Goal: Task Accomplishment & Management: Use online tool/utility

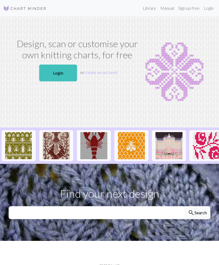
click at [66, 72] on link "Login" at bounding box center [58, 72] width 38 height 17
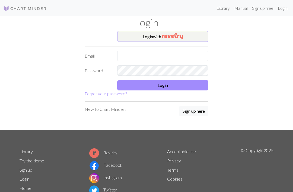
click at [183, 33] on img "button" at bounding box center [172, 36] width 21 height 7
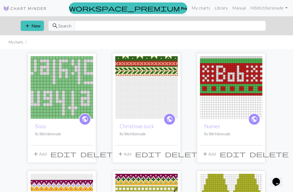
click at [29, 23] on span "add" at bounding box center [27, 26] width 7 height 8
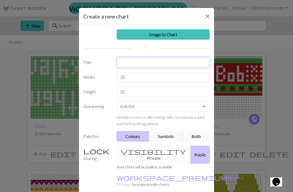
click at [170, 59] on input "text" at bounding box center [162, 62] width 93 height 10
type input "Stocking"
click at [171, 73] on input "20" at bounding box center [162, 77] width 93 height 10
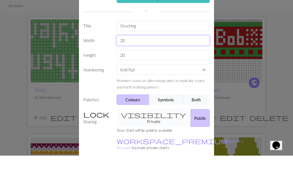
click at [182, 72] on input "20" at bounding box center [162, 77] width 93 height 10
type input "2"
type input "R"
type input "48"
click at [166, 86] on input "20" at bounding box center [162, 91] width 93 height 10
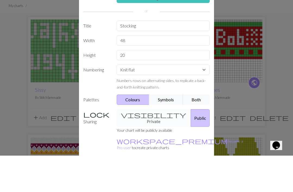
scroll to position [37, 0]
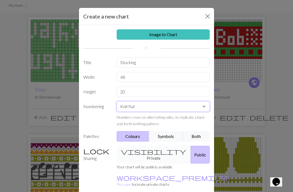
click at [192, 106] on select "Knit flat Knit in the round Lace knitting Cross stitch" at bounding box center [162, 106] width 93 height 10
select select "round"
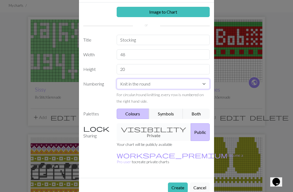
scroll to position [22, 0]
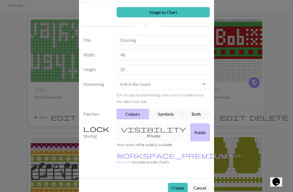
click at [178, 182] on button "Create" at bounding box center [178, 187] width 20 height 10
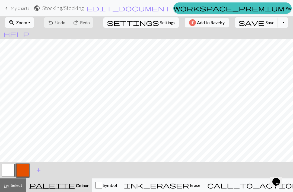
click at [17, 186] on span "Select" at bounding box center [16, 184] width 12 height 5
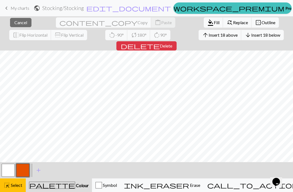
click at [208, 34] on span "Insert 18 above" at bounding box center [222, 34] width 29 height 5
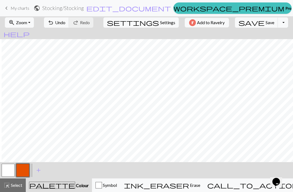
scroll to position [73, 9]
click at [27, 24] on span "Zoom" at bounding box center [21, 22] width 11 height 5
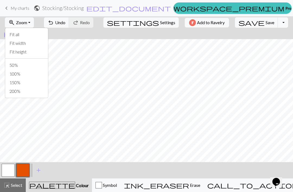
click at [34, 53] on button "Fit height" at bounding box center [26, 51] width 43 height 9
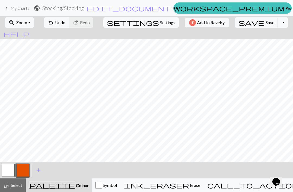
scroll to position [0, 0]
click at [9, 173] on button "button" at bounding box center [8, 169] width 13 height 13
click at [22, 171] on button "button" at bounding box center [22, 169] width 13 height 13
click at [23, 173] on button "button" at bounding box center [22, 169] width 13 height 13
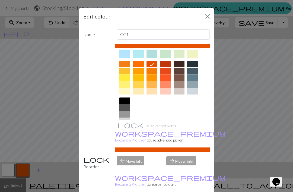
scroll to position [67, 0]
click at [181, 77] on div at bounding box center [178, 77] width 11 height 7
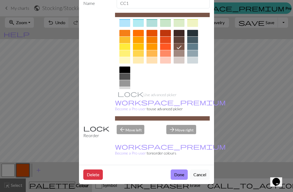
scroll to position [31, 0]
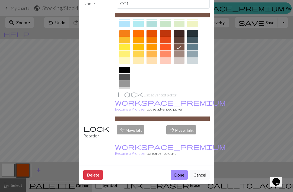
click at [180, 175] on button "Done" at bounding box center [178, 174] width 17 height 10
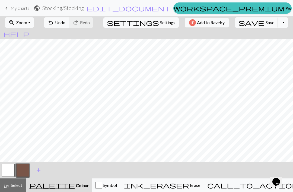
click at [69, 23] on button "undo Undo Undo" at bounding box center [56, 22] width 25 height 10
click at [65, 23] on span "Undo" at bounding box center [60, 22] width 10 height 5
click at [65, 22] on span "Undo" at bounding box center [60, 22] width 10 height 5
click at [9, 170] on button "button" at bounding box center [8, 169] width 13 height 13
click at [26, 169] on button "button" at bounding box center [22, 169] width 13 height 13
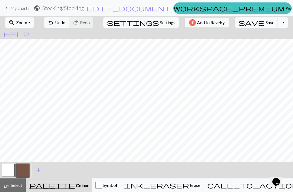
click at [219, 165] on div "< > add Add a colour" at bounding box center [146, 170] width 293 height 16
click at [54, 22] on span "undo" at bounding box center [50, 23] width 7 height 8
click at [65, 24] on span "Undo" at bounding box center [60, 22] width 10 height 5
click at [65, 23] on span "Undo" at bounding box center [60, 22] width 10 height 5
click at [54, 22] on span "undo" at bounding box center [50, 23] width 7 height 8
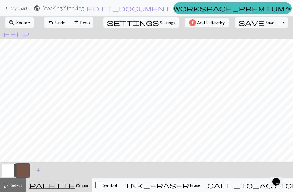
click at [54, 23] on span "undo" at bounding box center [50, 23] width 7 height 8
click at [65, 24] on span "Undo" at bounding box center [60, 22] width 10 height 5
click at [65, 23] on span "Undo" at bounding box center [60, 22] width 10 height 5
click at [40, 167] on span "add" at bounding box center [38, 170] width 7 height 8
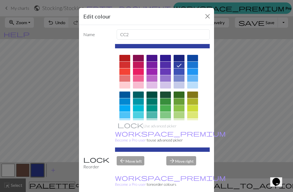
click at [181, 108] on div at bounding box center [178, 108] width 11 height 7
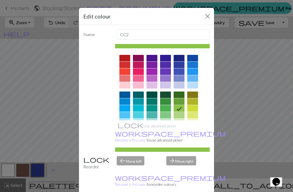
click at [179, 101] on div at bounding box center [178, 101] width 11 height 7
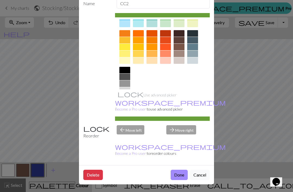
click at [179, 174] on button "Done" at bounding box center [178, 174] width 17 height 10
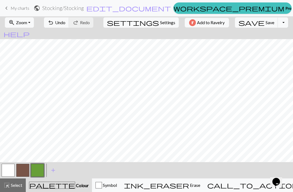
click at [54, 168] on span "add" at bounding box center [53, 170] width 7 height 8
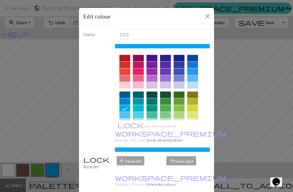
click at [179, 93] on div at bounding box center [178, 94] width 11 height 7
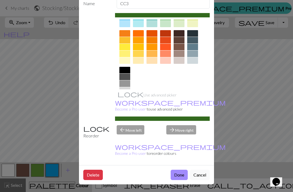
click at [180, 174] on button "Done" at bounding box center [178, 174] width 17 height 10
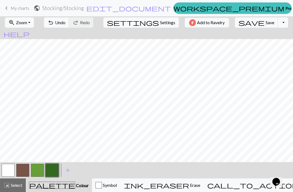
click at [69, 169] on span "add" at bounding box center [67, 170] width 7 height 8
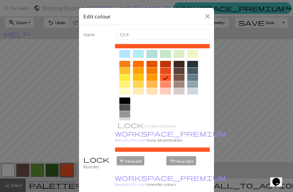
scroll to position [67, 0]
click at [140, 94] on div at bounding box center [138, 91] width 11 height 7
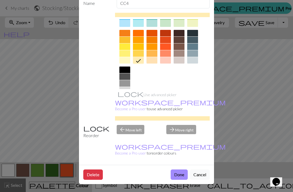
scroll to position [31, 0]
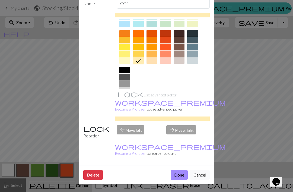
click at [178, 171] on button "Done" at bounding box center [178, 174] width 17 height 10
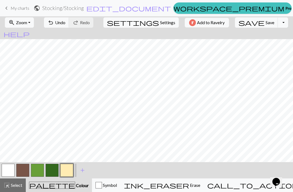
click at [25, 171] on button "button" at bounding box center [22, 169] width 13 height 13
click at [69, 170] on button "button" at bounding box center [66, 169] width 13 height 13
click at [82, 169] on span "add" at bounding box center [82, 170] width 7 height 8
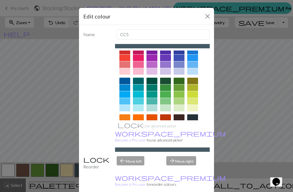
scroll to position [13, 0]
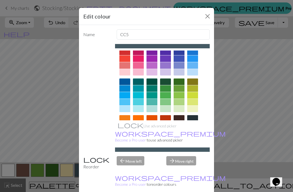
click at [192, 74] on div at bounding box center [192, 72] width 11 height 7
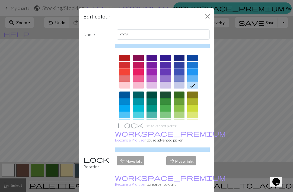
scroll to position [0, 0]
click at [203, 19] on button "Close" at bounding box center [207, 16] width 9 height 9
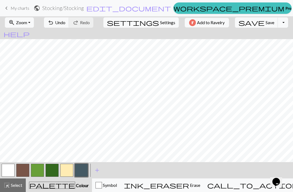
click at [85, 169] on button "button" at bounding box center [81, 169] width 13 height 13
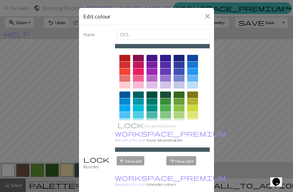
click at [193, 84] on div at bounding box center [192, 85] width 11 height 7
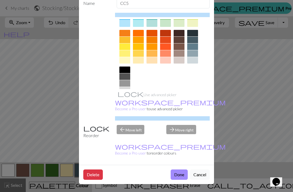
scroll to position [31, 0]
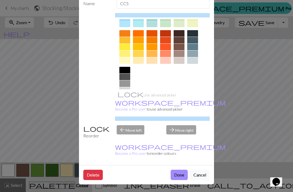
click at [179, 173] on button "Done" at bounding box center [178, 174] width 17 height 10
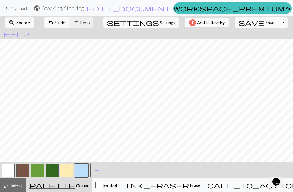
click at [97, 170] on span "add" at bounding box center [97, 170] width 7 height 8
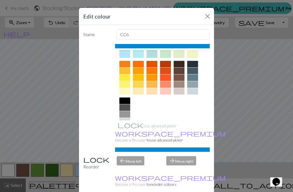
scroll to position [67, 0]
click at [125, 77] on div at bounding box center [124, 77] width 11 height 7
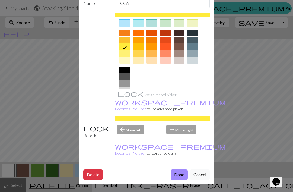
scroll to position [31, 0]
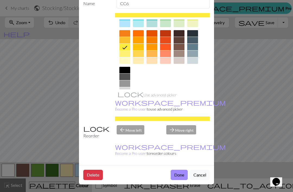
click at [178, 172] on button "Done" at bounding box center [178, 174] width 17 height 10
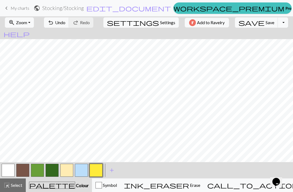
click at [69, 171] on button "button" at bounding box center [66, 169] width 13 height 13
click at [113, 169] on span "add" at bounding box center [111, 170] width 7 height 8
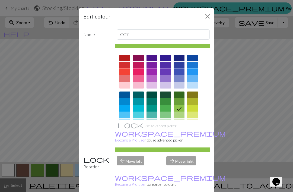
click at [193, 77] on div at bounding box center [192, 78] width 11 height 7
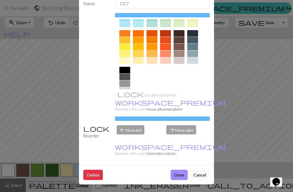
click at [180, 173] on button "Done" at bounding box center [178, 174] width 17 height 10
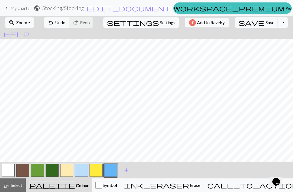
click at [128, 168] on span "add" at bounding box center [126, 170] width 7 height 8
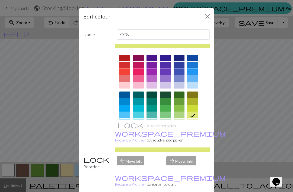
click at [126, 87] on div at bounding box center [124, 85] width 11 height 7
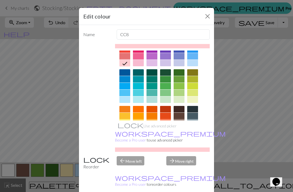
scroll to position [21, 0]
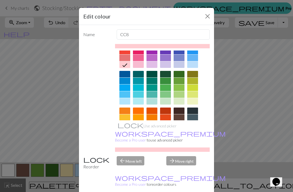
click at [126, 55] on div at bounding box center [124, 57] width 11 height 7
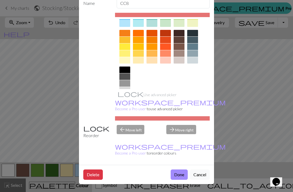
scroll to position [31, 0]
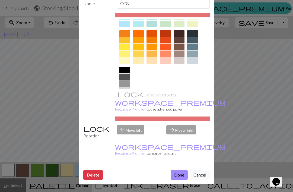
click at [180, 174] on button "Done" at bounding box center [178, 174] width 17 height 10
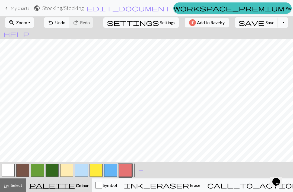
click at [65, 25] on span "Undo" at bounding box center [60, 22] width 10 height 5
click at [72, 171] on button "button" at bounding box center [66, 169] width 13 height 13
click at [8, 168] on button "button" at bounding box center [8, 169] width 13 height 13
click at [27, 169] on button "button" at bounding box center [22, 169] width 13 height 13
click at [65, 24] on span "Undo" at bounding box center [60, 22] width 10 height 5
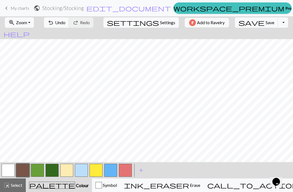
click at [10, 170] on button "button" at bounding box center [8, 169] width 13 height 13
click at [27, 166] on button "button" at bounding box center [22, 169] width 13 height 13
click at [12, 169] on button "button" at bounding box center [8, 169] width 13 height 13
click at [27, 172] on button "button" at bounding box center [22, 169] width 13 height 13
click at [54, 24] on span "undo" at bounding box center [50, 23] width 7 height 8
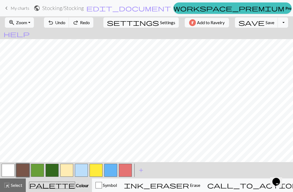
click at [54, 21] on span "undo" at bounding box center [50, 23] width 7 height 8
click at [69, 20] on button "undo Undo Undo" at bounding box center [56, 22] width 25 height 10
click at [69, 19] on button "undo Undo Undo" at bounding box center [56, 22] width 25 height 10
click at [69, 18] on button "undo Undo Undo" at bounding box center [56, 22] width 25 height 10
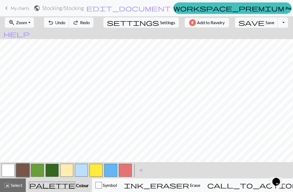
click at [54, 21] on span "undo" at bounding box center [50, 23] width 7 height 8
click at [54, 23] on span "undo" at bounding box center [50, 23] width 7 height 8
click at [54, 22] on span "undo" at bounding box center [50, 23] width 7 height 8
click at [14, 169] on button "button" at bounding box center [8, 169] width 13 height 13
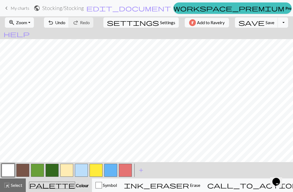
click at [23, 170] on button "button" at bounding box center [22, 169] width 13 height 13
click at [94, 168] on button "button" at bounding box center [95, 169] width 13 height 13
click at [29, 168] on button "button" at bounding box center [22, 169] width 13 height 13
click at [97, 168] on button "button" at bounding box center [95, 169] width 13 height 13
click at [14, 175] on button "button" at bounding box center [8, 169] width 13 height 13
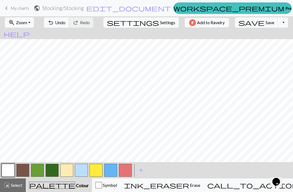
click at [27, 173] on button "button" at bounding box center [22, 169] width 13 height 13
click at [21, 182] on span "Select" at bounding box center [16, 184] width 12 height 5
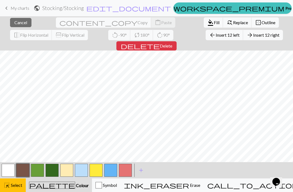
click at [160, 42] on span "delete" at bounding box center [140, 46] width 39 height 8
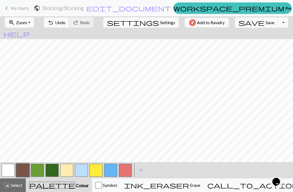
click at [54, 26] on span "undo" at bounding box center [50, 23] width 7 height 8
click at [95, 166] on button "button" at bounding box center [95, 169] width 13 height 13
click at [14, 168] on button "button" at bounding box center [8, 169] width 13 height 13
click at [28, 170] on button "button" at bounding box center [22, 169] width 13 height 13
click at [65, 22] on span "Undo" at bounding box center [60, 22] width 10 height 5
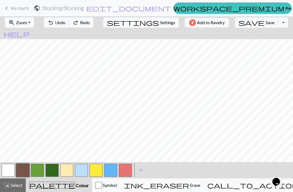
click at [65, 23] on span "Undo" at bounding box center [60, 22] width 10 height 5
click at [65, 24] on span "Undo" at bounding box center [60, 22] width 10 height 5
click at [65, 22] on span "Undo" at bounding box center [60, 22] width 10 height 5
click at [47, 183] on div "palette Colour Colour" at bounding box center [59, 184] width 60 height 7
click at [75, 184] on span "Colour" at bounding box center [82, 184] width 14 height 5
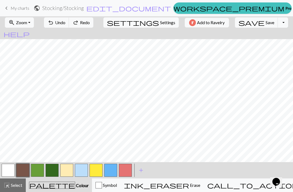
click at [16, 183] on span "Select" at bounding box center [16, 184] width 12 height 5
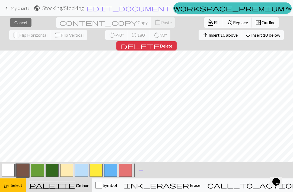
click at [219, 37] on span "Insert 10 below" at bounding box center [265, 34] width 29 height 5
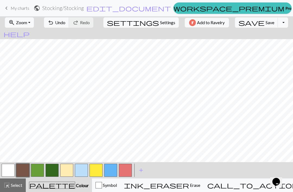
click at [54, 24] on span "undo" at bounding box center [50, 23] width 7 height 8
click at [54, 25] on span "undo" at bounding box center [50, 23] width 7 height 8
click at [33, 26] on button "zoom_in Zoom Zoom" at bounding box center [19, 22] width 29 height 10
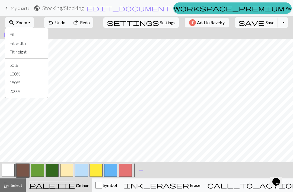
click at [35, 42] on button "Fit width" at bounding box center [26, 43] width 43 height 9
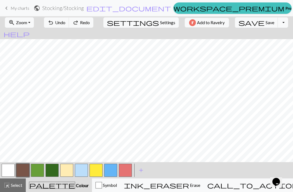
click at [33, 23] on button "zoom_in Zoom Zoom" at bounding box center [19, 22] width 29 height 10
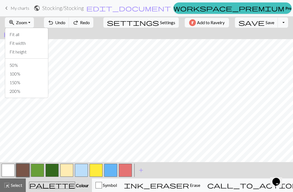
click at [36, 51] on button "Fit height" at bounding box center [26, 51] width 43 height 9
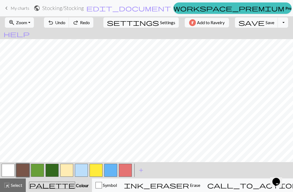
click at [40, 168] on button "button" at bounding box center [37, 169] width 13 height 13
click at [54, 170] on button "button" at bounding box center [52, 169] width 13 height 13
click at [111, 170] on button "button" at bounding box center [110, 169] width 13 height 13
click at [130, 164] on button "button" at bounding box center [125, 169] width 13 height 13
click at [11, 168] on button "button" at bounding box center [8, 169] width 13 height 13
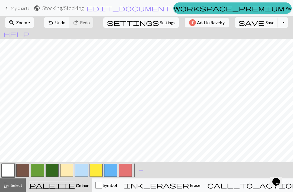
click at [24, 168] on button "button" at bounding box center [22, 169] width 13 height 13
click at [25, 170] on button "button" at bounding box center [22, 169] width 13 height 13
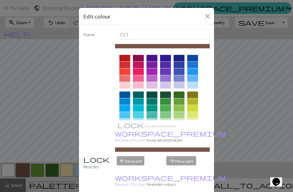
click at [205, 16] on button "Close" at bounding box center [207, 16] width 9 height 9
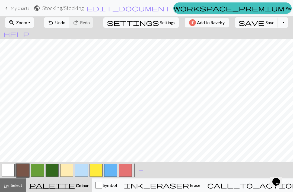
click at [80, 173] on button "button" at bounding box center [81, 169] width 13 height 13
click at [98, 166] on button "button" at bounding box center [95, 169] width 13 height 13
click at [14, 172] on button "button" at bounding box center [8, 169] width 13 height 13
click at [25, 173] on button "button" at bounding box center [22, 169] width 13 height 13
click at [102, 170] on button "button" at bounding box center [95, 169] width 13 height 13
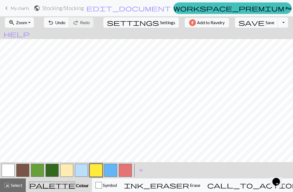
click at [70, 166] on button "button" at bounding box center [66, 169] width 13 height 13
click at [12, 175] on button "button" at bounding box center [8, 169] width 13 height 13
click at [112, 170] on button "button" at bounding box center [110, 169] width 13 height 13
click at [68, 169] on button "button" at bounding box center [66, 169] width 13 height 13
click at [10, 173] on button "button" at bounding box center [8, 169] width 13 height 13
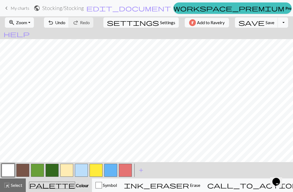
click at [54, 21] on span "undo" at bounding box center [50, 23] width 7 height 8
click at [125, 171] on button "button" at bounding box center [125, 169] width 13 height 13
click at [8, 172] on button "button" at bounding box center [8, 169] width 13 height 13
click at [70, 171] on button "button" at bounding box center [66, 169] width 13 height 13
click at [129, 169] on button "button" at bounding box center [125, 169] width 13 height 13
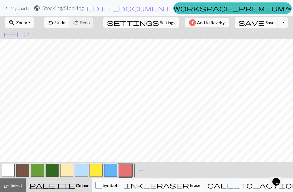
click at [11, 170] on button "button" at bounding box center [8, 169] width 13 height 13
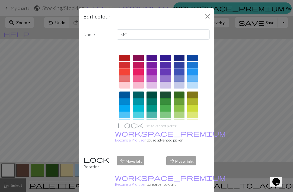
click at [209, 8] on div "Edit colour" at bounding box center [146, 16] width 135 height 17
click at [206, 15] on button "Close" at bounding box center [207, 16] width 9 height 9
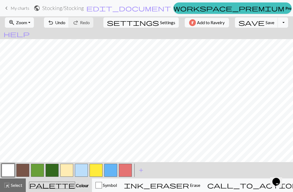
click at [219, 168] on div "< > add Add a colour" at bounding box center [146, 170] width 293 height 16
click at [108, 165] on button "button" at bounding box center [110, 169] width 13 height 13
click at [10, 173] on button "button" at bounding box center [8, 169] width 13 height 13
click at [71, 171] on button "button" at bounding box center [66, 169] width 13 height 13
click at [13, 171] on button "button" at bounding box center [8, 169] width 13 height 13
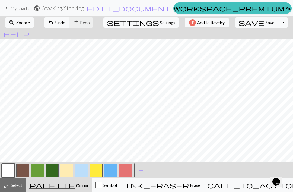
click at [125, 169] on button "button" at bounding box center [125, 169] width 13 height 13
click at [63, 165] on button "button" at bounding box center [66, 169] width 13 height 13
click at [112, 170] on button "button" at bounding box center [110, 169] width 13 height 13
click at [6, 166] on button "button" at bounding box center [8, 169] width 13 height 13
click at [219, 178] on button "call_to_action Knitting mode Knitting mode" at bounding box center [265, 185] width 125 height 14
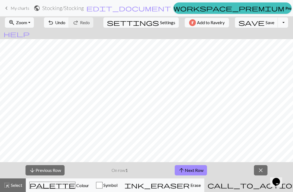
click at [219, 172] on span "close" at bounding box center [260, 170] width 7 height 8
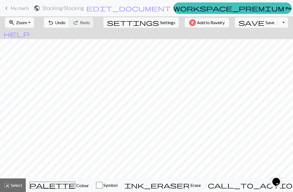
click at [75, 183] on span "Colour" at bounding box center [82, 184] width 14 height 5
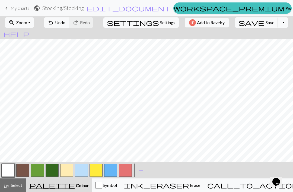
click at [71, 171] on button "button" at bounding box center [66, 169] width 13 height 13
click at [65, 22] on span "Undo" at bounding box center [60, 22] width 10 height 5
click at [126, 171] on button "button" at bounding box center [125, 169] width 13 height 13
click at [116, 171] on button "button" at bounding box center [110, 169] width 13 height 13
click at [9, 173] on button "button" at bounding box center [8, 169] width 13 height 13
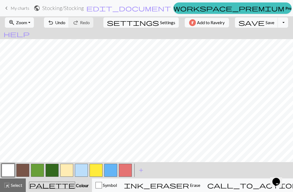
click at [67, 169] on button "button" at bounding box center [66, 169] width 13 height 13
click at [65, 22] on span "Undo" at bounding box center [60, 22] width 10 height 5
click at [27, 171] on button "button" at bounding box center [22, 169] width 13 height 13
click at [14, 168] on button "button" at bounding box center [8, 169] width 13 height 13
click at [27, 169] on button "button" at bounding box center [22, 169] width 13 height 13
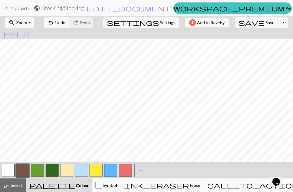
click at [219, 177] on div "< > add Add a colour" at bounding box center [146, 170] width 293 height 16
click at [13, 167] on button "button" at bounding box center [8, 169] width 13 height 13
click at [24, 173] on button "button" at bounding box center [22, 169] width 13 height 13
click at [65, 22] on span "Undo" at bounding box center [60, 22] width 10 height 5
click at [65, 24] on span "Undo" at bounding box center [60, 22] width 10 height 5
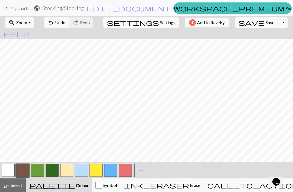
click at [141, 170] on span "add" at bounding box center [141, 170] width 7 height 8
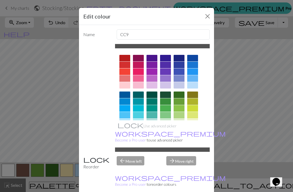
click at [164, 132] on div at bounding box center [165, 131] width 11 height 7
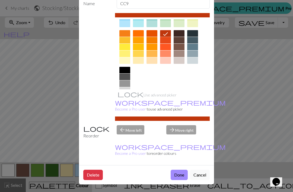
click at [181, 174] on button "Done" at bounding box center [178, 174] width 17 height 10
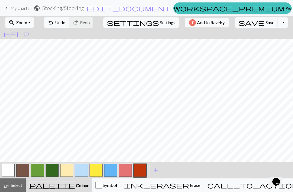
click at [11, 168] on button "button" at bounding box center [8, 169] width 13 height 13
click at [142, 167] on button "button" at bounding box center [139, 169] width 13 height 13
click at [71, 171] on button "button" at bounding box center [66, 169] width 13 height 13
click at [110, 171] on button "button" at bounding box center [110, 169] width 13 height 13
click at [155, 169] on span "add" at bounding box center [155, 170] width 7 height 8
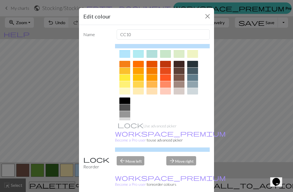
scroll to position [67, 0]
click at [126, 119] on div at bounding box center [124, 121] width 11 height 7
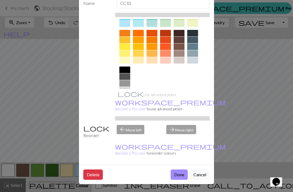
scroll to position [31, 0]
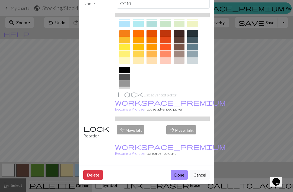
click at [121, 85] on div at bounding box center [124, 83] width 11 height 7
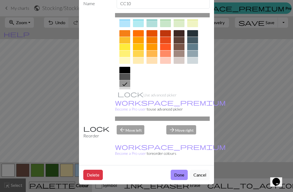
click at [178, 174] on button "Done" at bounding box center [178, 174] width 17 height 10
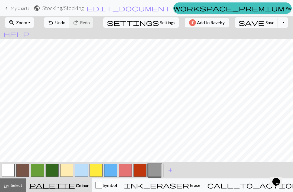
click at [112, 174] on button "button" at bounding box center [110, 169] width 13 height 13
click at [65, 24] on span "Undo" at bounding box center [60, 22] width 10 height 5
click at [170, 169] on span "add" at bounding box center [170, 170] width 7 height 8
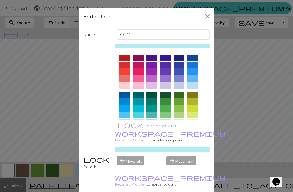
click at [141, 131] on div at bounding box center [138, 131] width 11 height 7
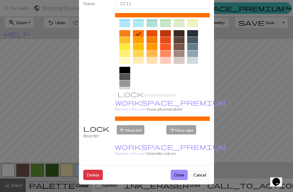
click at [179, 176] on button "Done" at bounding box center [178, 174] width 17 height 10
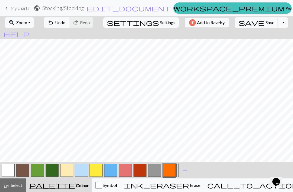
click at [68, 171] on button "button" at bounding box center [66, 169] width 13 height 13
click at [112, 170] on button "button" at bounding box center [110, 169] width 13 height 13
click at [153, 167] on button "button" at bounding box center [154, 169] width 13 height 13
click at [9, 170] on button "button" at bounding box center [8, 169] width 13 height 13
click at [67, 170] on button "button" at bounding box center [66, 169] width 13 height 13
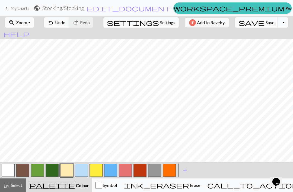
click at [185, 170] on span "add" at bounding box center [184, 170] width 7 height 8
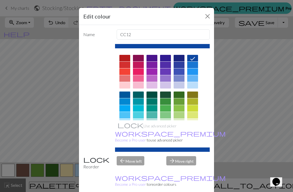
click at [152, 72] on div at bounding box center [151, 71] width 11 height 7
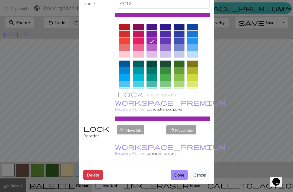
click at [180, 174] on button "Done" at bounding box center [178, 174] width 17 height 10
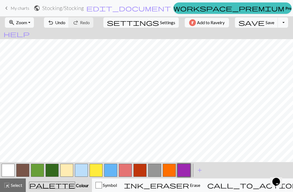
click at [65, 24] on span "Undo" at bounding box center [60, 22] width 10 height 5
click at [158, 171] on button "button" at bounding box center [154, 169] width 13 height 13
click at [22, 184] on span "Select" at bounding box center [16, 184] width 12 height 5
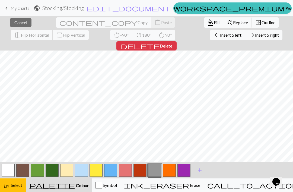
click at [219, 36] on span "Insert 5 right" at bounding box center [267, 34] width 24 height 5
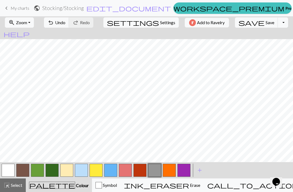
click at [199, 170] on span "add" at bounding box center [199, 170] width 7 height 8
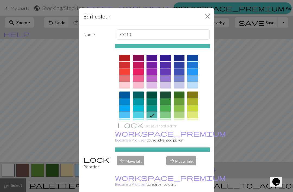
click at [141, 112] on div at bounding box center [138, 115] width 11 height 7
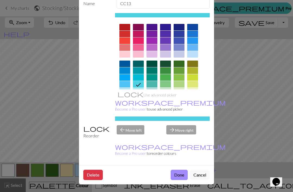
click at [180, 172] on button "Done" at bounding box center [178, 174] width 17 height 10
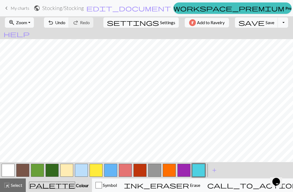
click at [5, 168] on button "button" at bounding box center [8, 169] width 13 height 13
click at [70, 170] on button "button" at bounding box center [66, 169] width 13 height 13
click at [15, 184] on span "Select" at bounding box center [16, 184] width 12 height 5
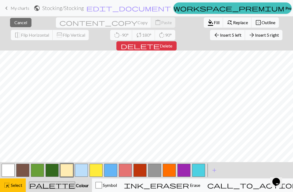
click at [219, 37] on span "Insert 5 right" at bounding box center [267, 34] width 24 height 5
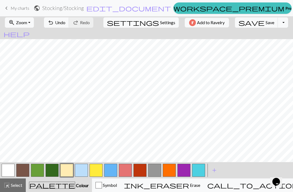
click at [13, 170] on button "button" at bounding box center [8, 169] width 13 height 13
click at [196, 167] on button "button" at bounding box center [198, 169] width 13 height 13
click at [68, 171] on button "button" at bounding box center [66, 169] width 13 height 13
click at [65, 25] on span "Undo" at bounding box center [60, 22] width 10 height 5
click at [198, 167] on button "button" at bounding box center [198, 169] width 13 height 13
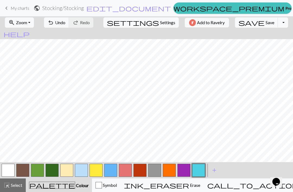
click at [54, 171] on button "button" at bounding box center [52, 169] width 13 height 13
click at [157, 172] on button "button" at bounding box center [154, 169] width 13 height 13
click at [142, 171] on button "button" at bounding box center [139, 169] width 13 height 13
click at [213, 170] on span "add" at bounding box center [214, 170] width 7 height 8
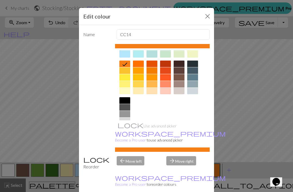
scroll to position [67, 0]
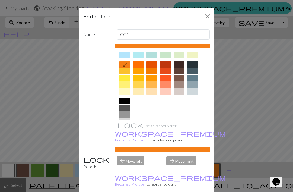
click at [179, 83] on div at bounding box center [178, 84] width 11 height 7
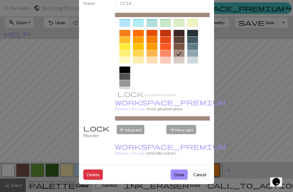
scroll to position [31, 0]
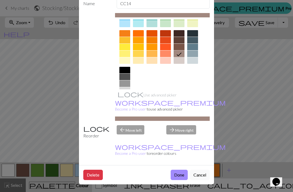
click at [180, 174] on button "Done" at bounding box center [178, 174] width 17 height 10
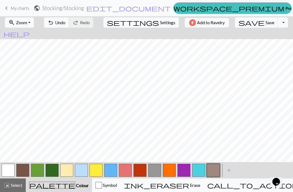
click at [69, 170] on button "button" at bounding box center [66, 169] width 13 height 13
click at [11, 170] on button "button" at bounding box center [8, 169] width 13 height 13
click at [28, 170] on button "button" at bounding box center [22, 169] width 13 height 13
click at [65, 22] on span "Undo" at bounding box center [60, 22] width 10 height 5
click at [64, 173] on button "button" at bounding box center [66, 169] width 13 height 13
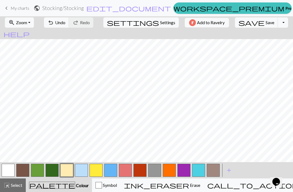
click at [138, 171] on button "button" at bounding box center [139, 169] width 13 height 13
click at [208, 170] on button "button" at bounding box center [212, 169] width 13 height 13
click at [64, 169] on button "button" at bounding box center [66, 169] width 13 height 13
click at [24, 171] on button "button" at bounding box center [22, 169] width 13 height 13
click at [30, 187] on div "palette Colour Colour" at bounding box center [59, 184] width 60 height 7
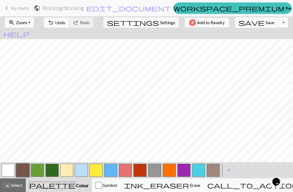
click at [16, 184] on span "Select" at bounding box center [16, 184] width 12 height 5
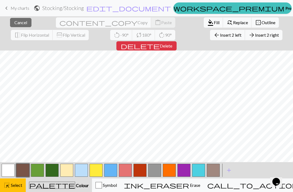
click at [219, 35] on span "Insert 2 right" at bounding box center [267, 34] width 24 height 5
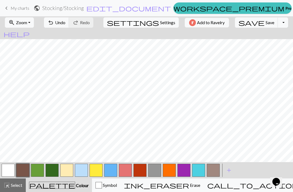
click at [12, 164] on button "button" at bounding box center [8, 169] width 13 height 13
click at [29, 170] on button "button" at bounding box center [22, 169] width 13 height 13
click at [65, 21] on span "Undo" at bounding box center [60, 22] width 10 height 5
click at [157, 169] on button "button" at bounding box center [154, 169] width 13 height 13
click at [65, 20] on span "Undo" at bounding box center [60, 22] width 10 height 5
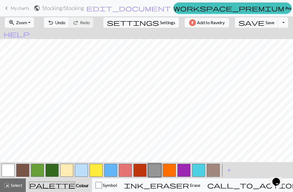
click at [140, 172] on button "button" at bounding box center [139, 169] width 13 height 13
click at [54, 20] on span "undo" at bounding box center [50, 23] width 7 height 8
click at [54, 22] on span "undo" at bounding box center [50, 23] width 7 height 8
click at [65, 23] on span "Undo" at bounding box center [60, 22] width 10 height 5
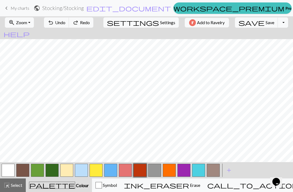
click at [69, 23] on button "undo Undo Undo" at bounding box center [56, 22] width 25 height 10
click at [69, 22] on button "undo Undo Undo" at bounding box center [56, 22] width 25 height 10
click at [20, 185] on span "Select" at bounding box center [16, 184] width 12 height 5
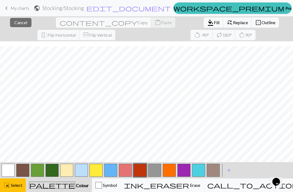
scroll to position [28, 0]
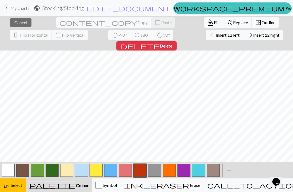
click at [215, 34] on span "Insert 12 left" at bounding box center [227, 34] width 24 height 5
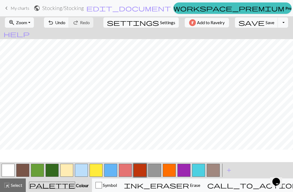
scroll to position [16, 0]
click at [215, 172] on button "button" at bounding box center [212, 169] width 13 height 13
click at [26, 169] on button "button" at bounding box center [22, 169] width 13 height 13
click at [67, 169] on button "button" at bounding box center [66, 169] width 13 height 13
click at [213, 170] on button "button" at bounding box center [212, 169] width 13 height 13
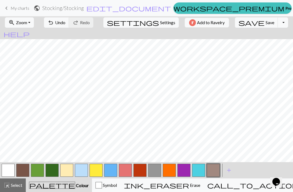
click at [72, 169] on button "button" at bounding box center [66, 169] width 13 height 13
click at [37, 171] on button "button" at bounding box center [37, 169] width 13 height 13
click at [54, 22] on span "undo" at bounding box center [50, 23] width 7 height 8
click at [96, 170] on button "button" at bounding box center [95, 169] width 13 height 13
click at [21, 186] on span "Select" at bounding box center [16, 184] width 12 height 5
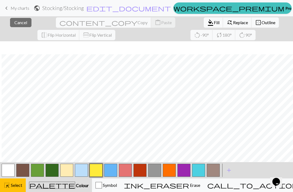
scroll to position [29, 2]
click at [17, 185] on span "Select" at bounding box center [16, 184] width 12 height 5
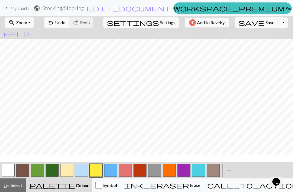
scroll to position [24, 2]
click at [9, 186] on span "highlight_alt" at bounding box center [7, 185] width 7 height 8
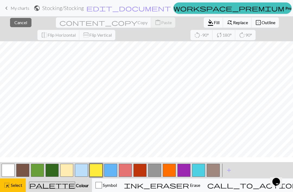
scroll to position [14, 0]
click at [21, 184] on span "Select" at bounding box center [16, 184] width 12 height 5
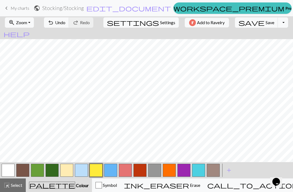
click at [54, 24] on span "undo" at bounding box center [50, 23] width 7 height 8
click at [21, 185] on span "Select" at bounding box center [16, 184] width 12 height 5
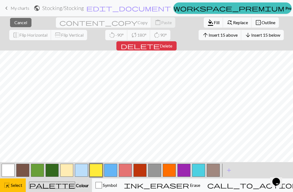
click at [172, 43] on span "Delete" at bounding box center [166, 45] width 12 height 5
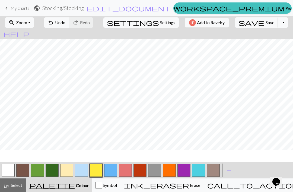
scroll to position [0, 0]
click at [54, 20] on span "undo" at bounding box center [50, 23] width 7 height 8
click at [23, 184] on button "highlight_alt Select Select" at bounding box center [13, 185] width 26 height 14
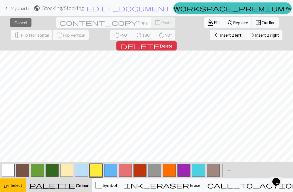
click at [219, 37] on span "Insert 2 left" at bounding box center [230, 34] width 21 height 5
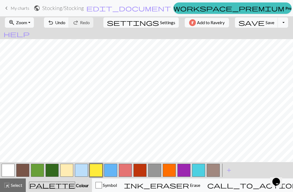
click at [97, 167] on button "button" at bounding box center [95, 169] width 13 height 13
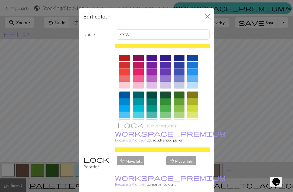
click at [206, 17] on button "Close" at bounding box center [207, 16] width 9 height 9
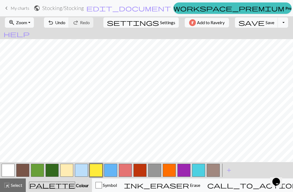
click at [15, 186] on span "Select" at bounding box center [16, 184] width 12 height 5
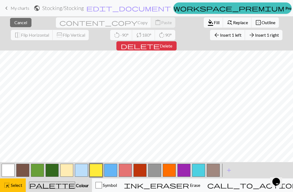
click at [172, 43] on span "Delete" at bounding box center [166, 45] width 12 height 5
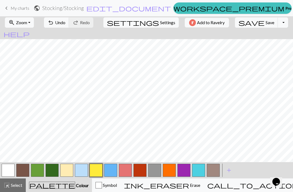
click at [17, 190] on button "highlight_alt Select Select" at bounding box center [13, 185] width 26 height 14
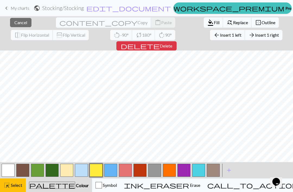
click at [219, 36] on span "Insert 1 left" at bounding box center [230, 34] width 21 height 5
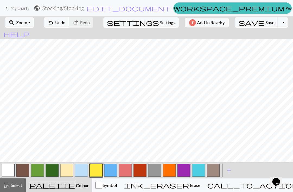
click at [98, 170] on button "button" at bounding box center [95, 169] width 13 height 13
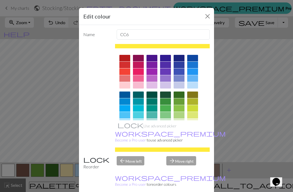
click at [205, 18] on button "Close" at bounding box center [207, 16] width 9 height 9
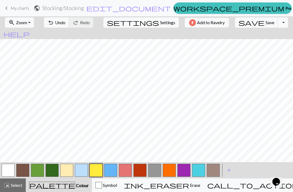
click at [14, 168] on button "button" at bounding box center [8, 169] width 13 height 13
click at [71, 172] on button "button" at bounding box center [66, 169] width 13 height 13
click at [13, 170] on button "button" at bounding box center [8, 169] width 13 height 13
click at [25, 169] on button "button" at bounding box center [22, 169] width 13 height 13
